Goal: Task Accomplishment & Management: Complete application form

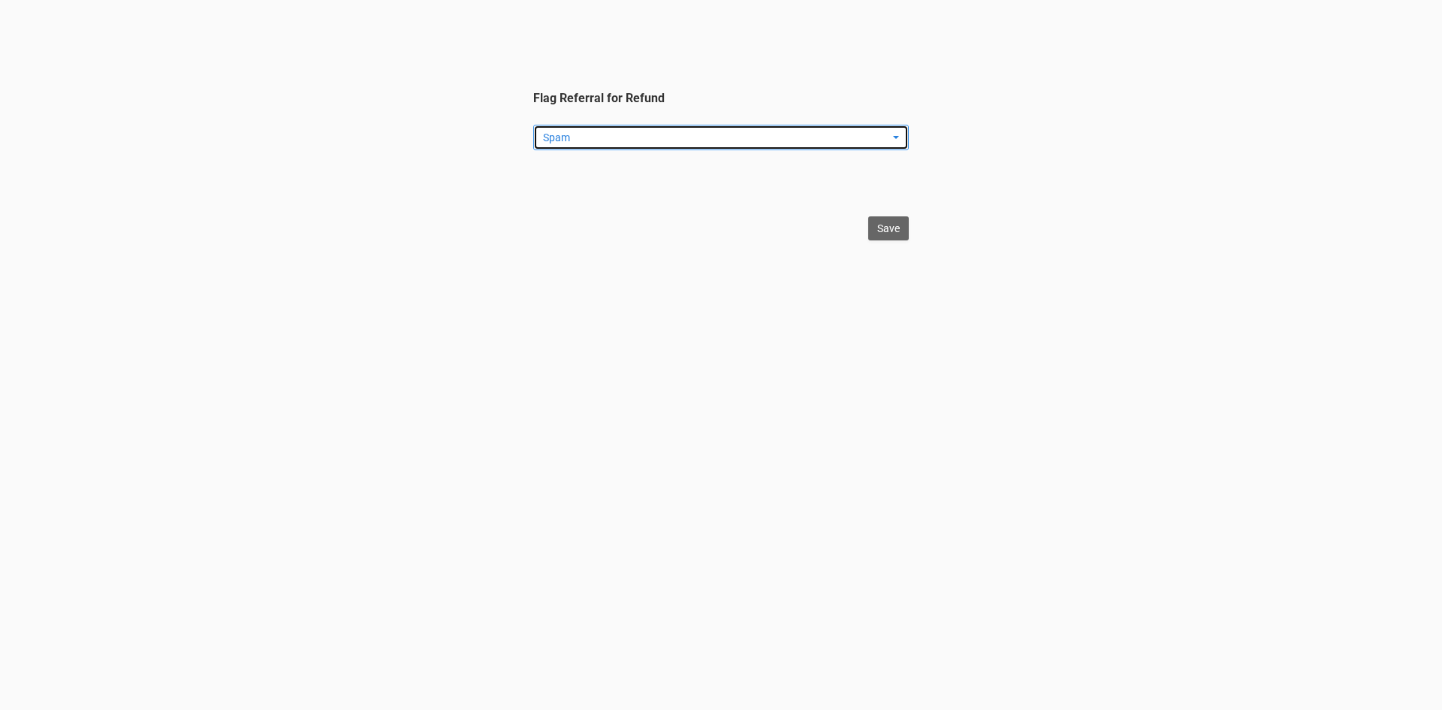
click at [585, 134] on span "Spam" at bounding box center [716, 137] width 346 height 15
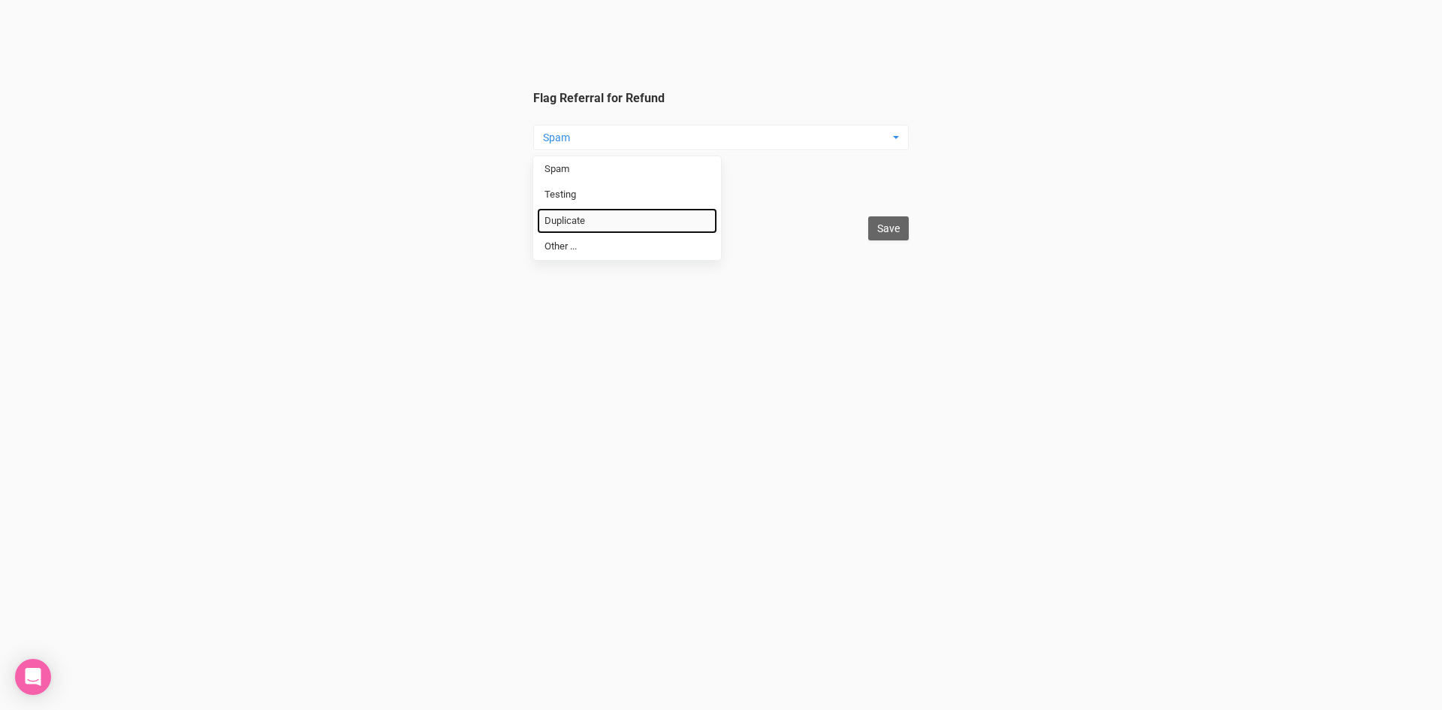
click at [580, 222] on span "Duplicate" at bounding box center [565, 221] width 41 height 14
select select "Duplicate"
click at [903, 227] on input "Save" at bounding box center [888, 228] width 41 height 24
type input "Save"
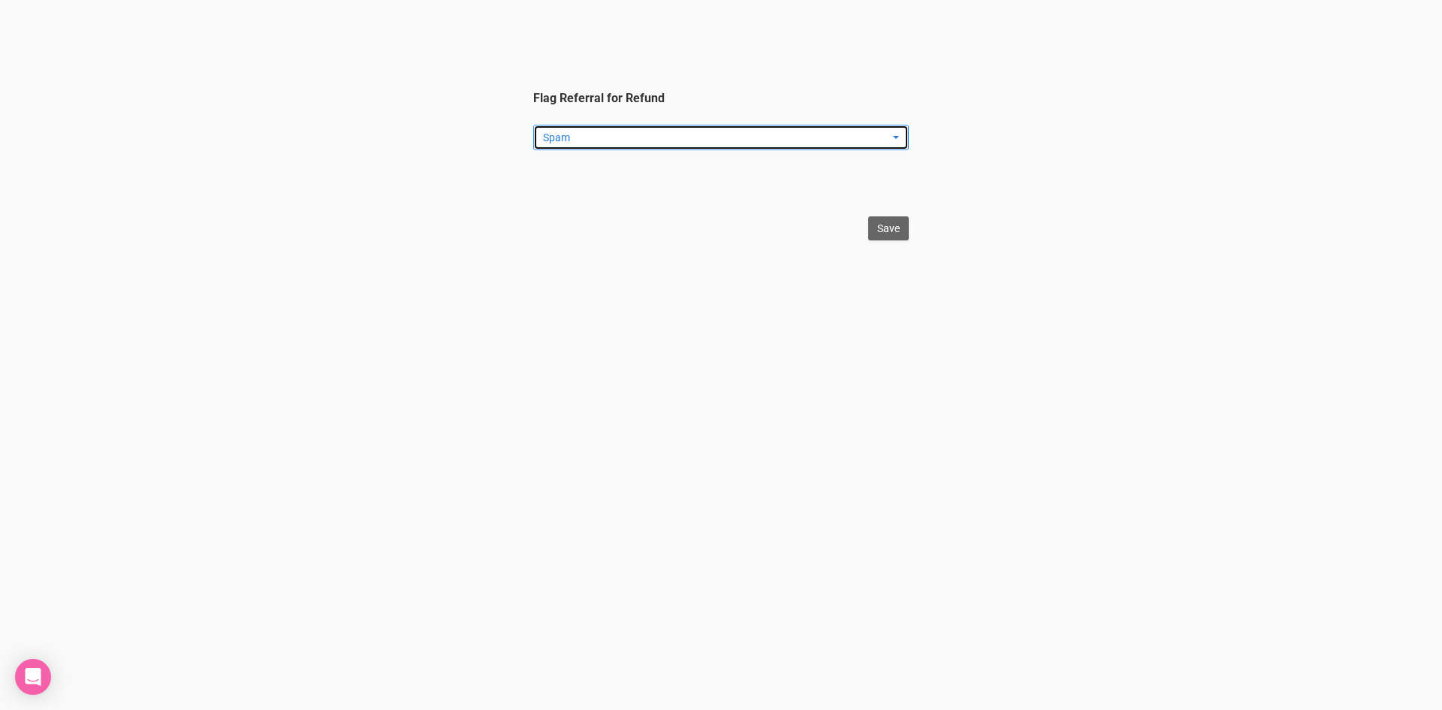
drag, startPoint x: 626, startPoint y: 142, endPoint x: 615, endPoint y: 154, distance: 16.0
click at [625, 142] on span "Spam" at bounding box center [716, 137] width 346 height 15
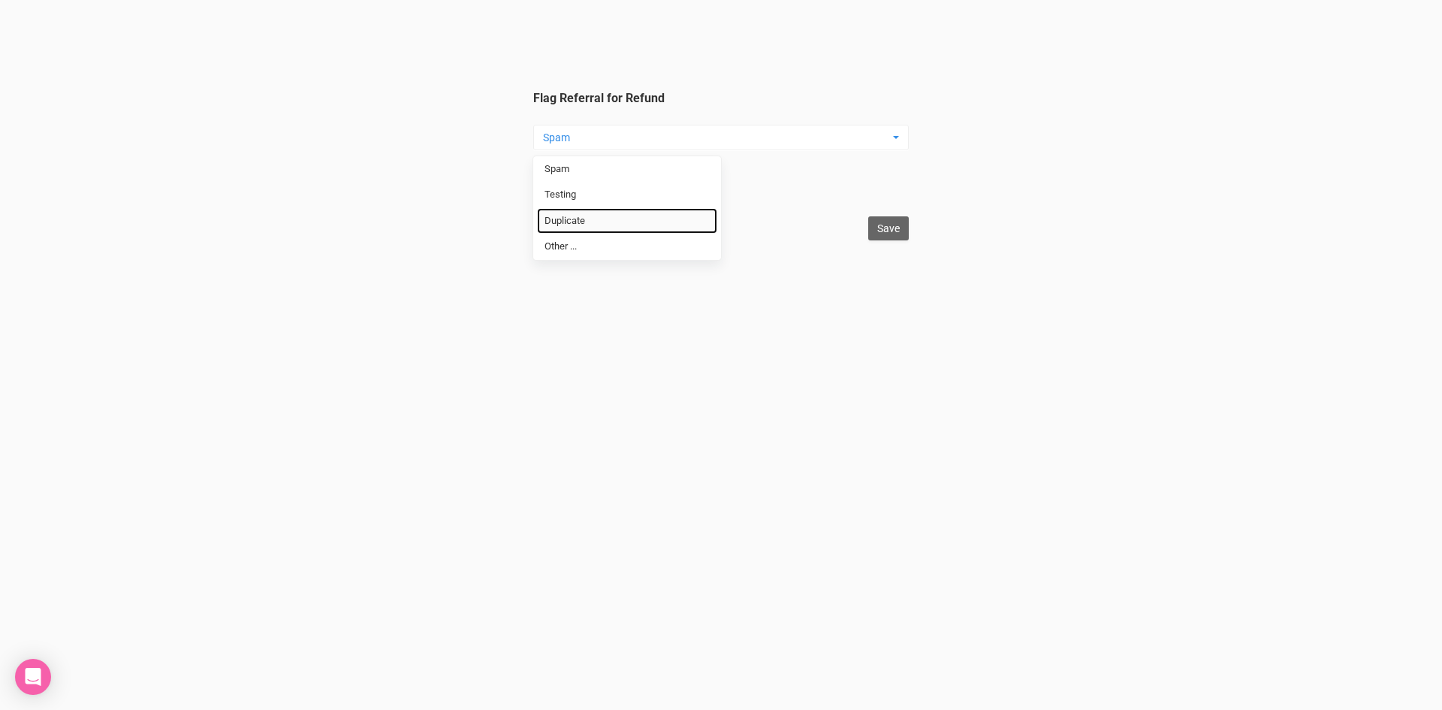
click at [585, 222] on span "Duplicate" at bounding box center [565, 221] width 41 height 14
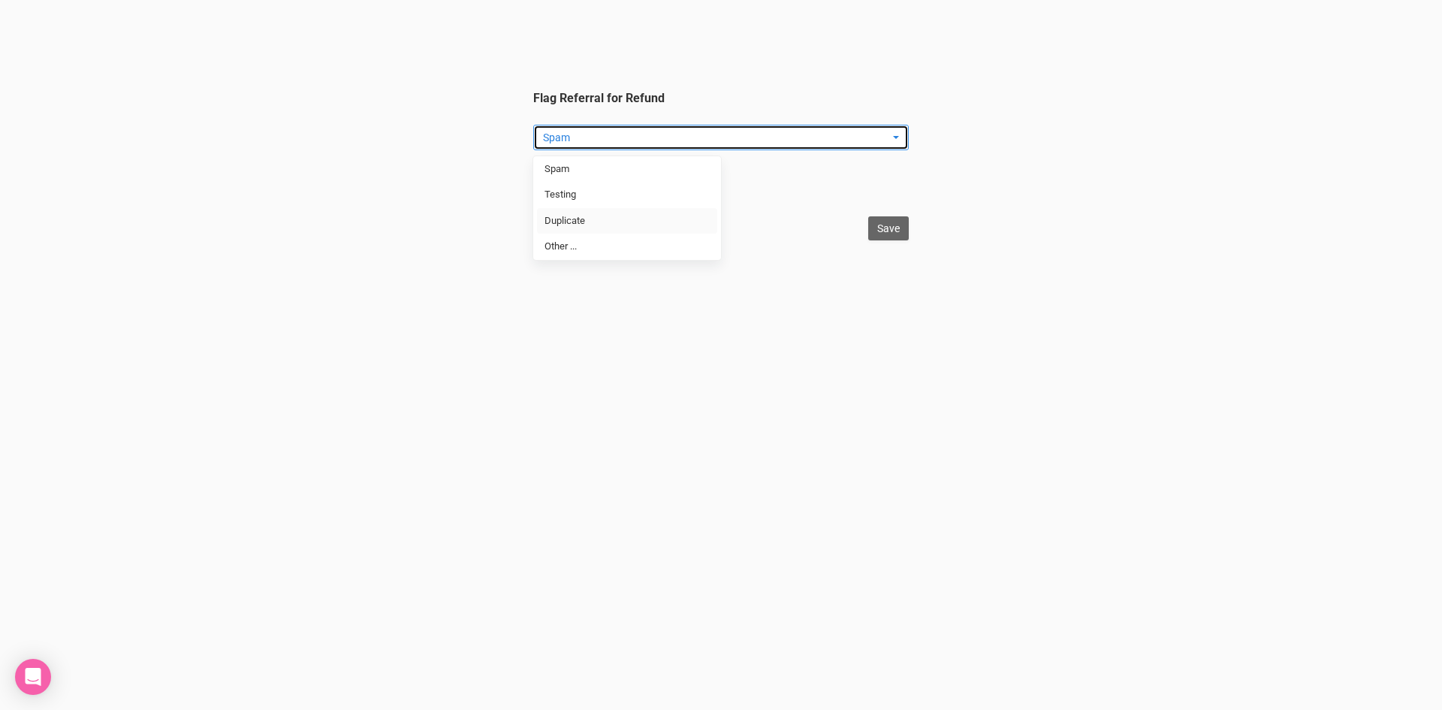
select select "Duplicate"
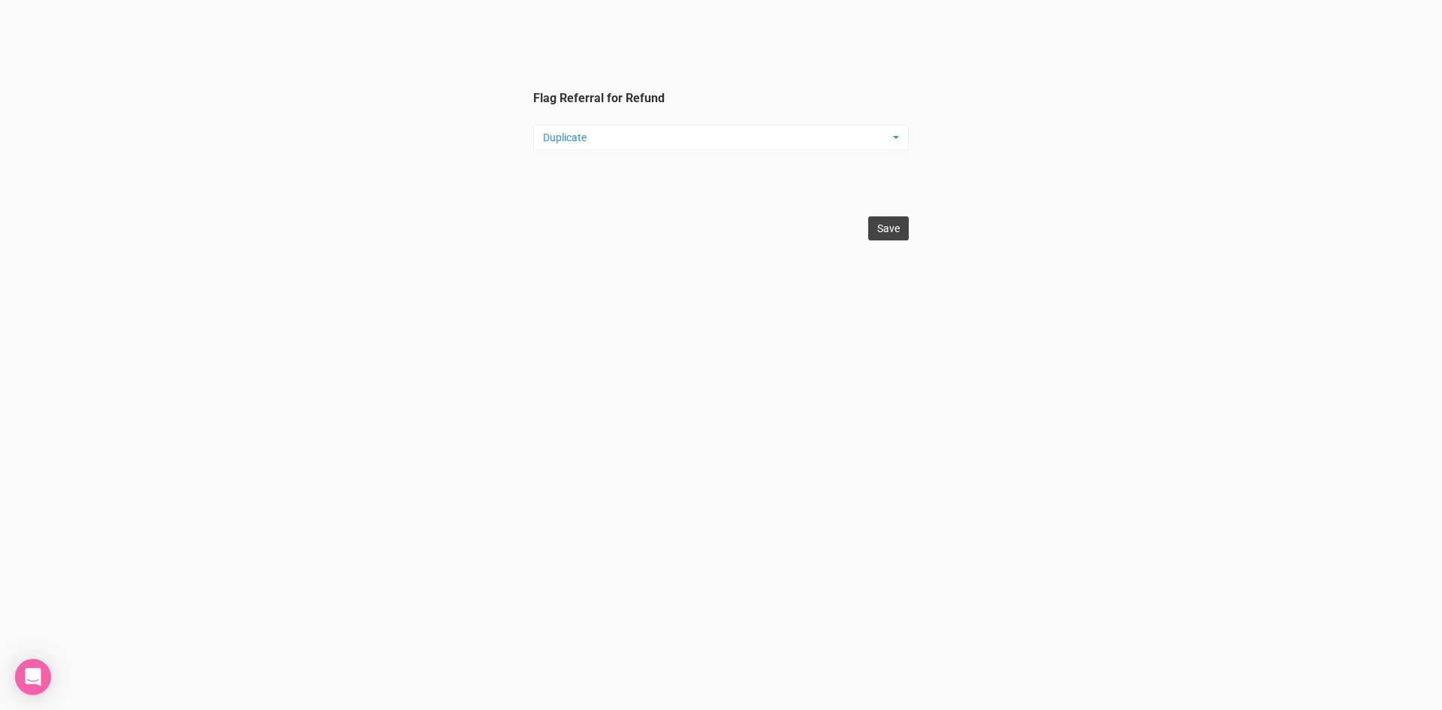
click at [899, 226] on input "Save" at bounding box center [888, 228] width 41 height 24
type input "Save"
